Goal: Information Seeking & Learning: Learn about a topic

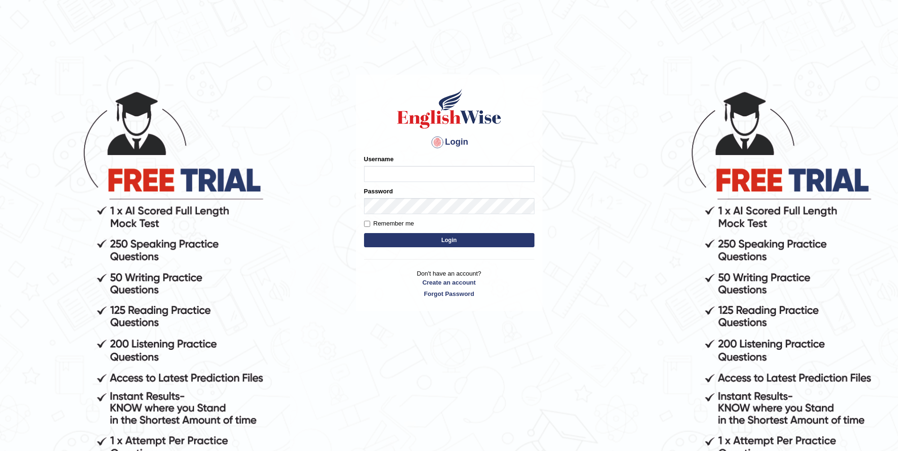
type input "Sadique"
click at [446, 235] on button "Login" at bounding box center [449, 240] width 170 height 14
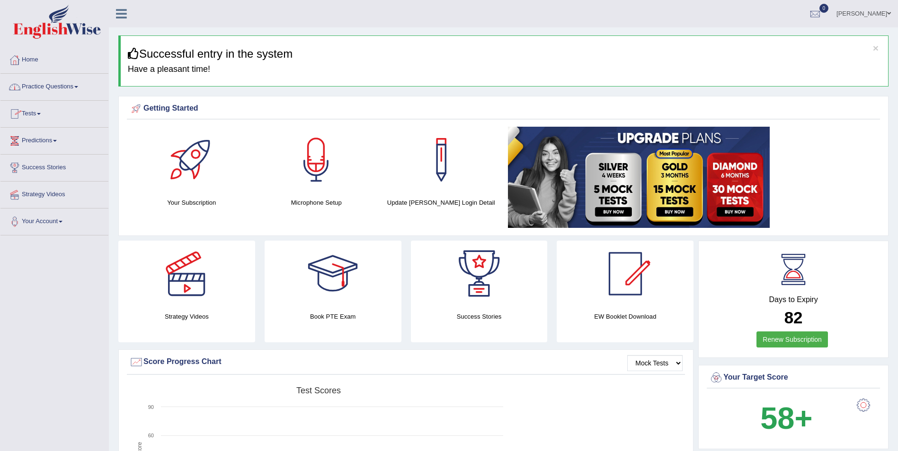
click at [62, 83] on link "Practice Questions" at bounding box center [54, 86] width 108 height 24
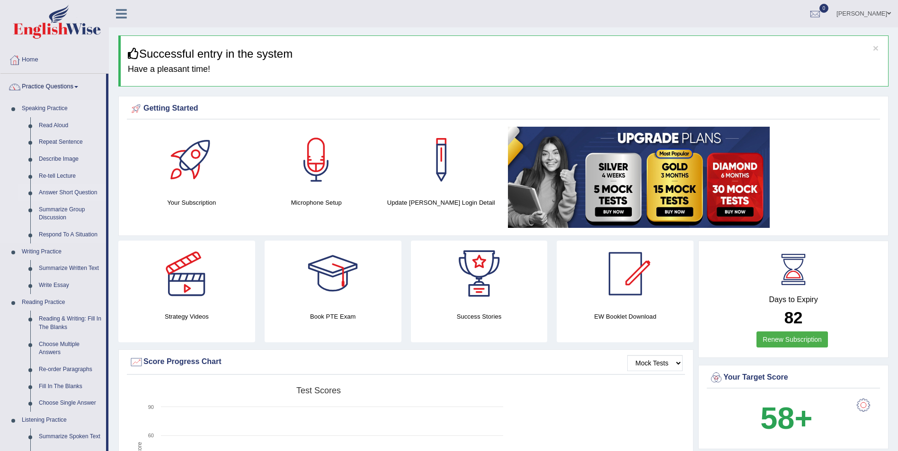
click at [51, 190] on link "Answer Short Question" at bounding box center [70, 193] width 71 height 17
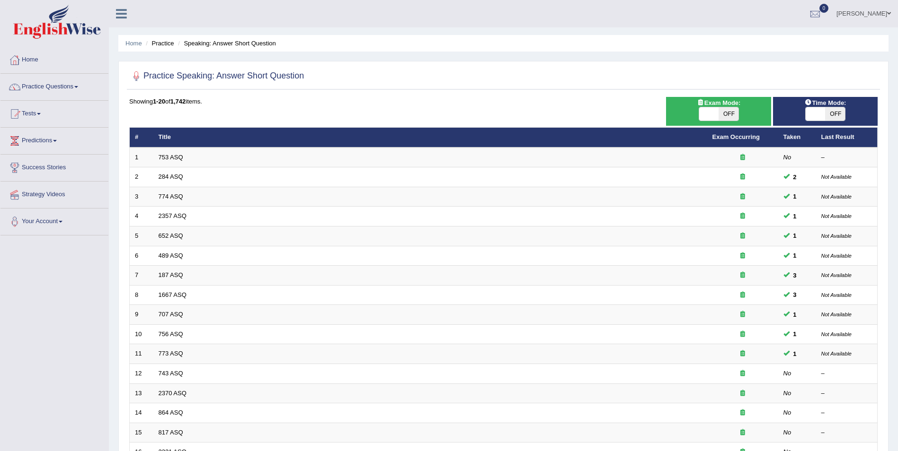
click at [730, 116] on span "OFF" at bounding box center [728, 113] width 20 height 13
checkbox input "true"
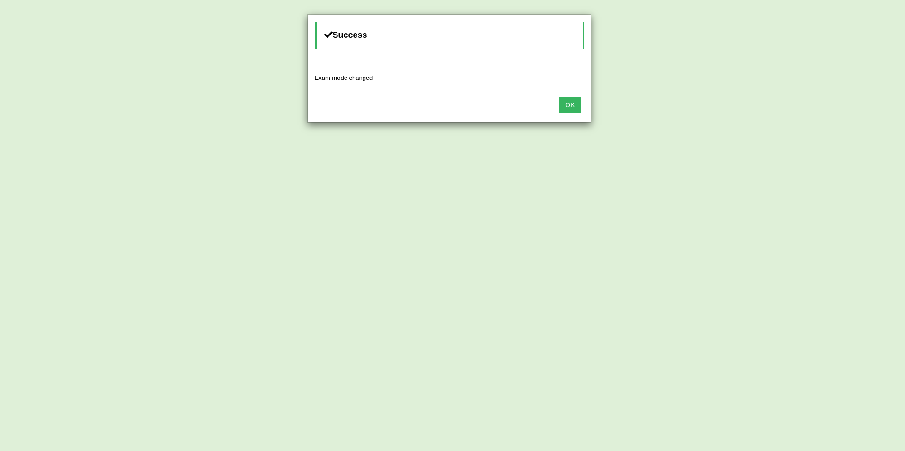
click at [568, 101] on button "OK" at bounding box center [570, 105] width 22 height 16
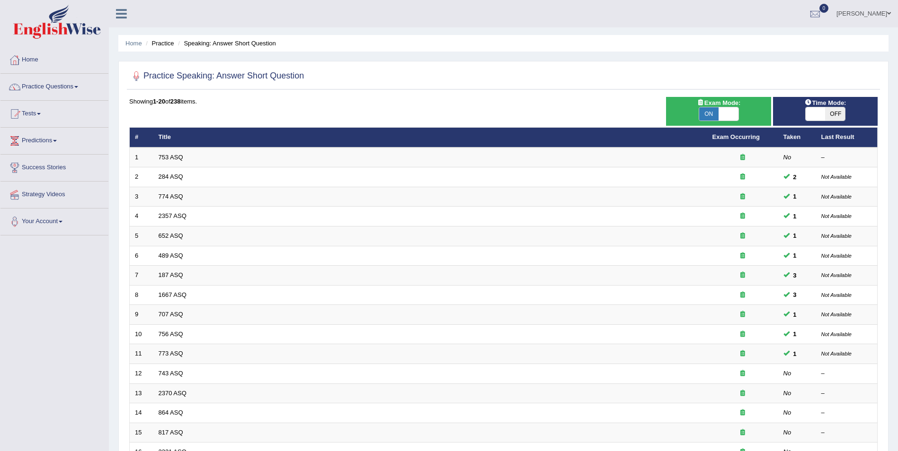
click at [830, 113] on span "OFF" at bounding box center [835, 113] width 20 height 13
checkbox input "true"
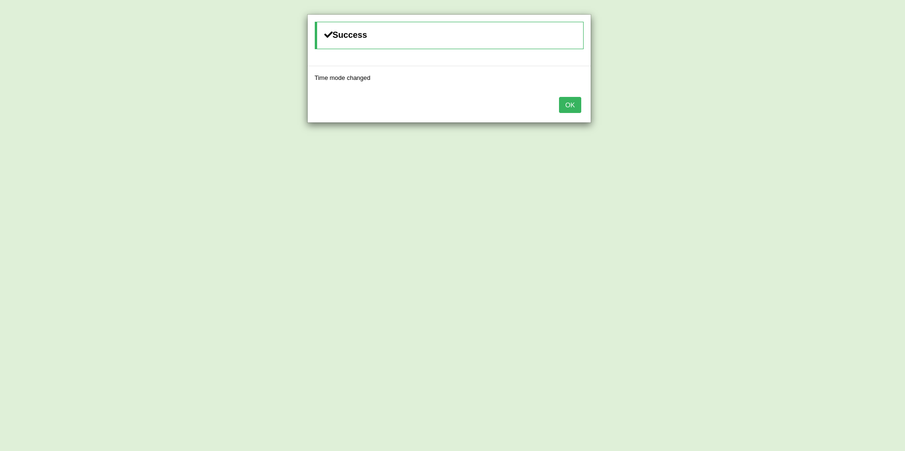
click at [571, 104] on button "OK" at bounding box center [570, 105] width 22 height 16
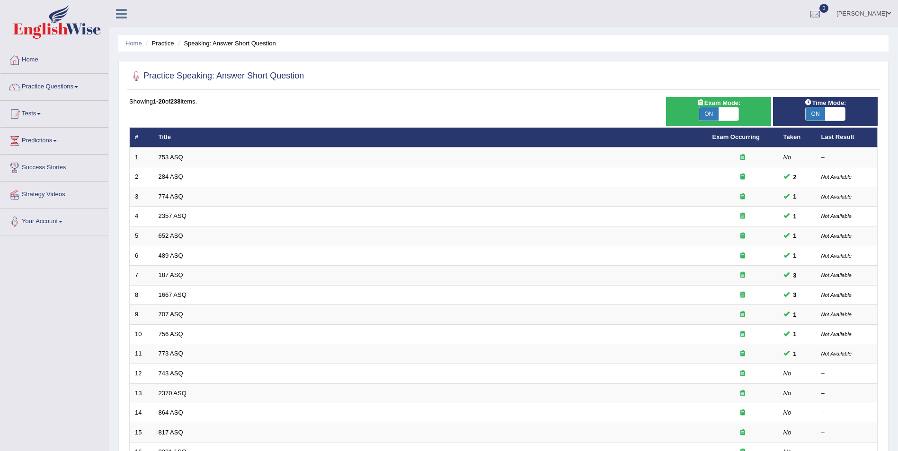
click at [571, 104] on div "Showing 1-20 of 238 items." at bounding box center [503, 101] width 748 height 9
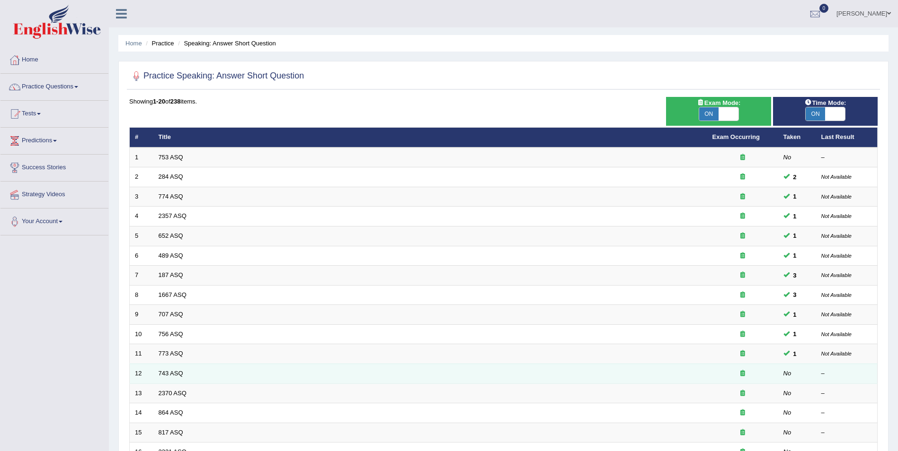
click at [723, 372] on div at bounding box center [742, 374] width 61 height 9
click at [186, 373] on td "743 ASQ" at bounding box center [430, 374] width 554 height 20
click at [170, 372] on link "743 ASQ" at bounding box center [171, 373] width 25 height 7
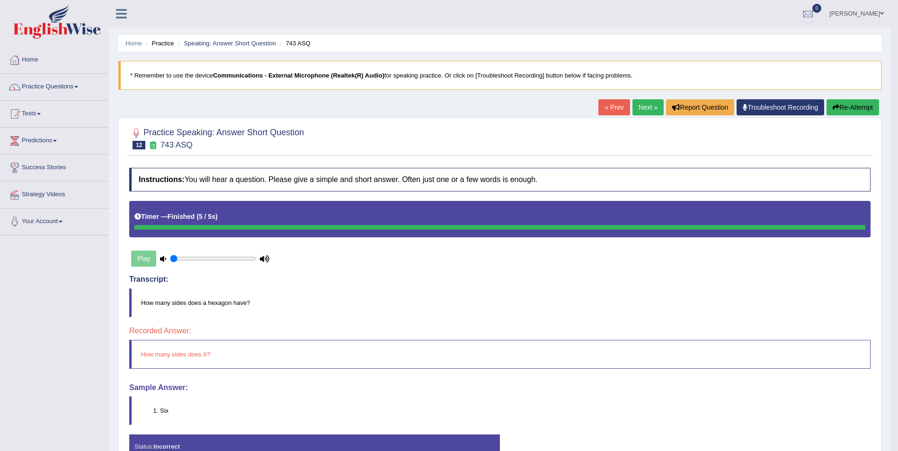
click at [852, 105] on button "Re-Attempt" at bounding box center [852, 107] width 53 height 16
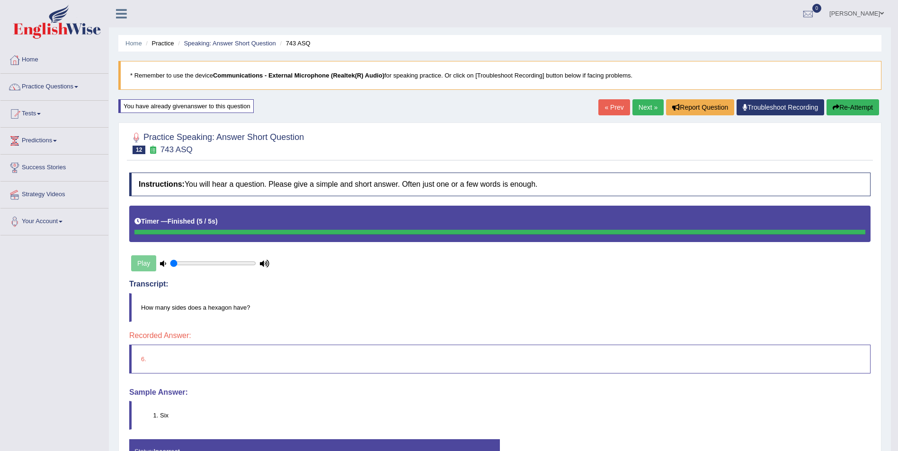
click at [649, 110] on link "Next »" at bounding box center [647, 107] width 31 height 16
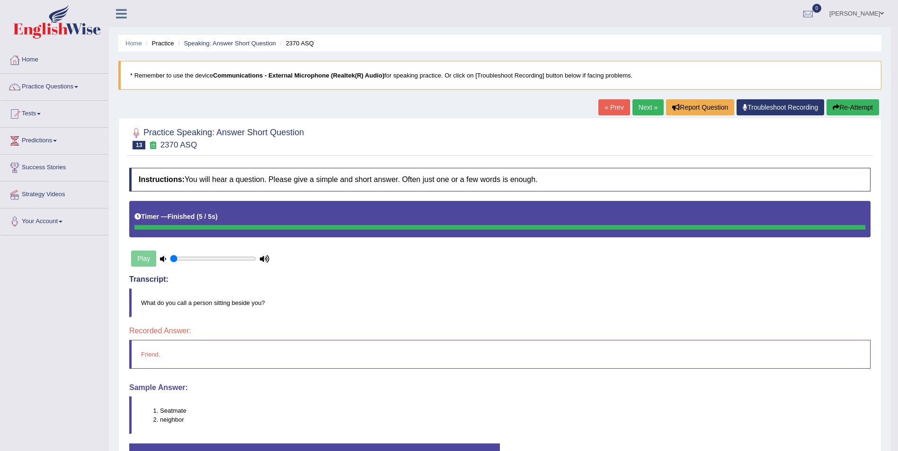
click at [649, 110] on link "Next »" at bounding box center [647, 107] width 31 height 16
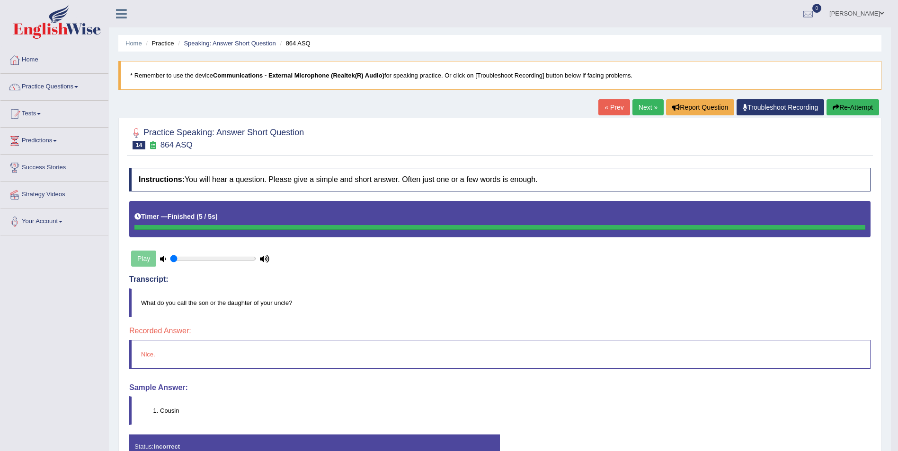
click at [649, 110] on link "Next »" at bounding box center [647, 107] width 31 height 16
click at [648, 111] on link "Next »" at bounding box center [647, 107] width 31 height 16
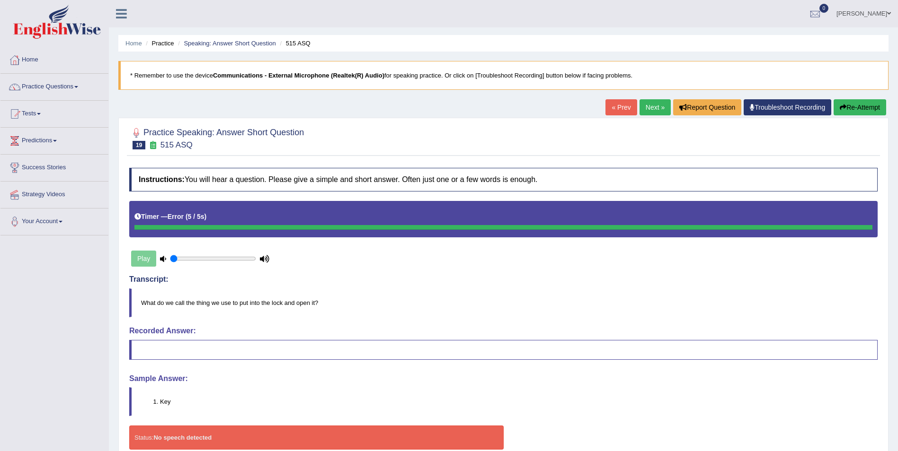
click at [648, 111] on link "Next »" at bounding box center [654, 107] width 31 height 16
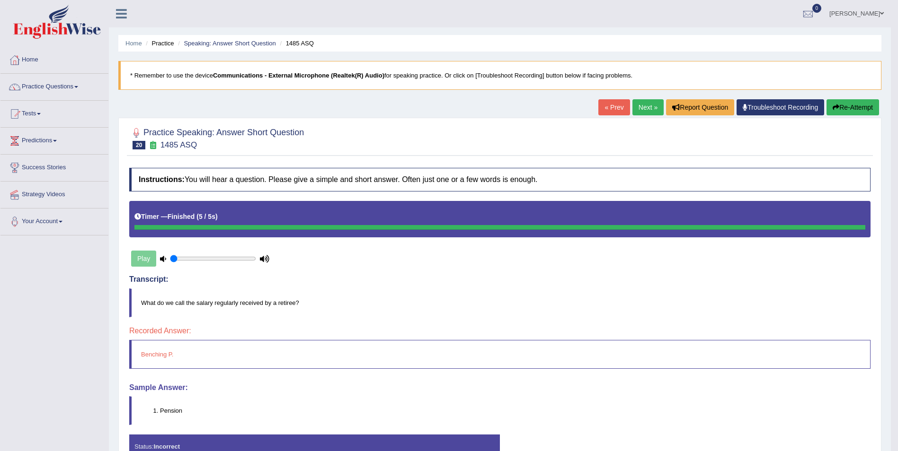
click at [648, 111] on link "Next »" at bounding box center [647, 107] width 31 height 16
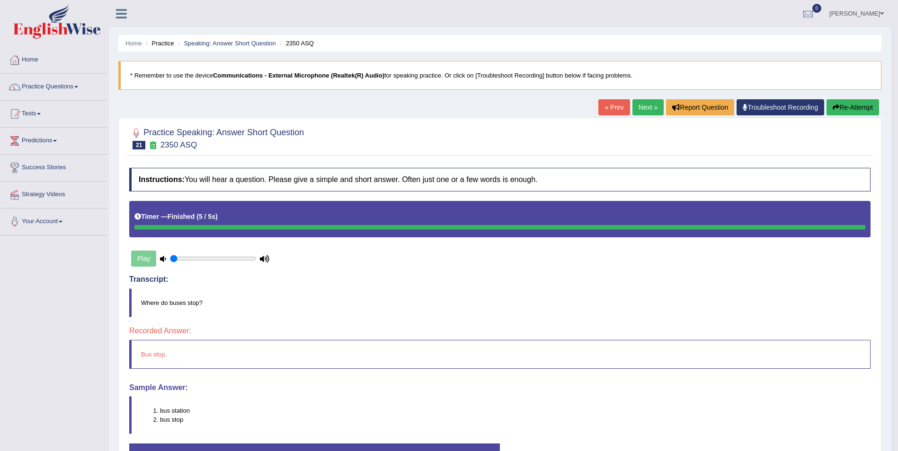
click at [648, 111] on link "Next »" at bounding box center [647, 107] width 31 height 16
click at [648, 112] on link "Next »" at bounding box center [647, 107] width 31 height 16
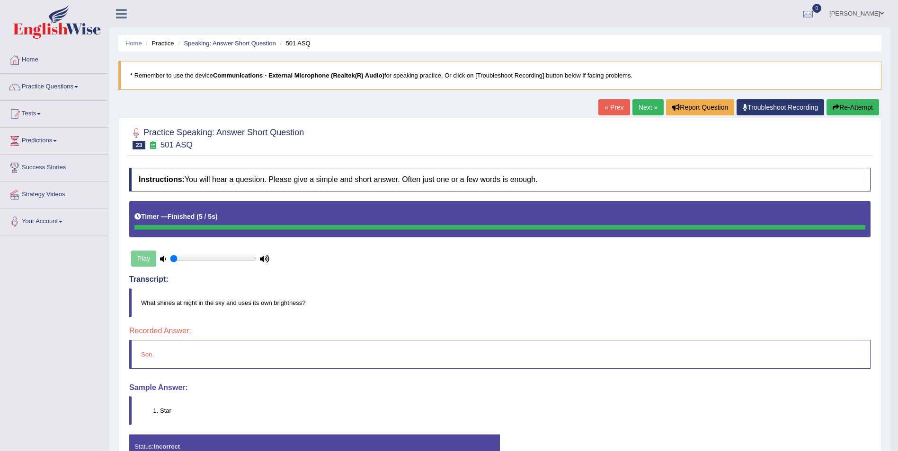
click at [648, 112] on link "Next »" at bounding box center [647, 107] width 31 height 16
